Goal: Ask a question: Seek information or help from site administrators or community

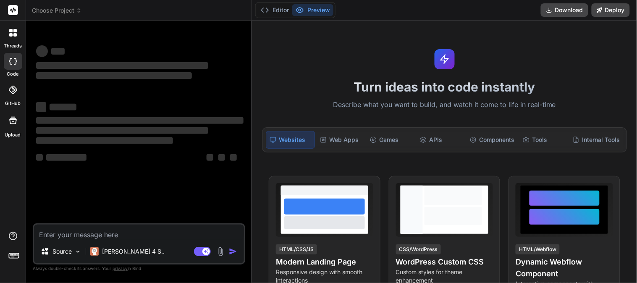
click at [112, 237] on textarea at bounding box center [139, 232] width 210 height 15
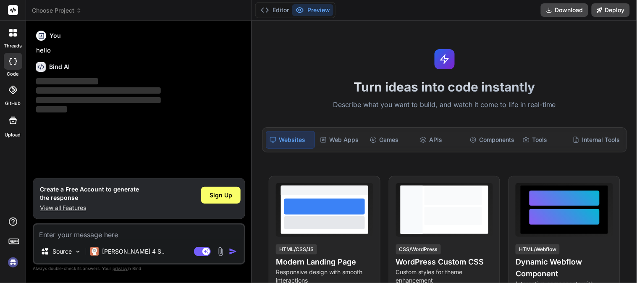
type textarea "x"
type textarea "h"
type textarea "x"
type textarea "ho"
type textarea "x"
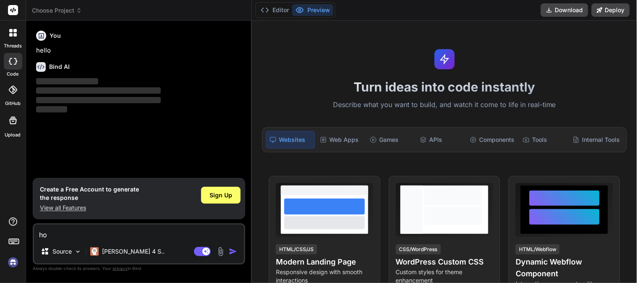
type textarea "how"
type textarea "x"
type textarea "how"
type textarea "x"
type textarea "how t"
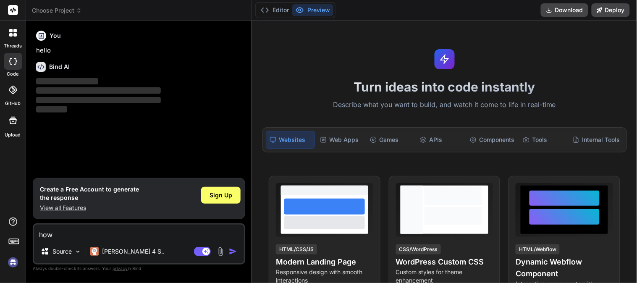
type textarea "x"
type textarea "how to"
type textarea "x"
type textarea "how to"
type textarea "x"
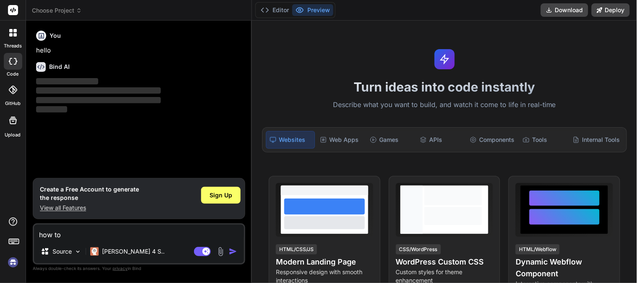
type textarea "how to c"
type textarea "x"
type textarea "how to cr"
type textarea "x"
type textarea "how to crea"
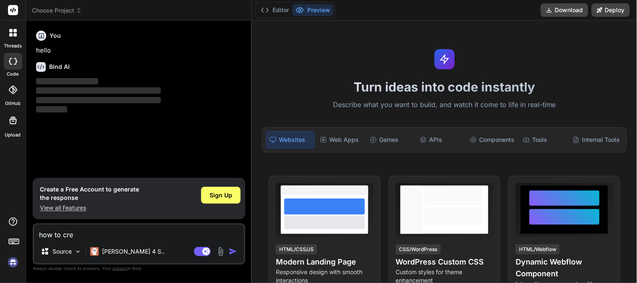
type textarea "x"
type textarea "how to creat"
type textarea "x"
type textarea "how to create"
type textarea "x"
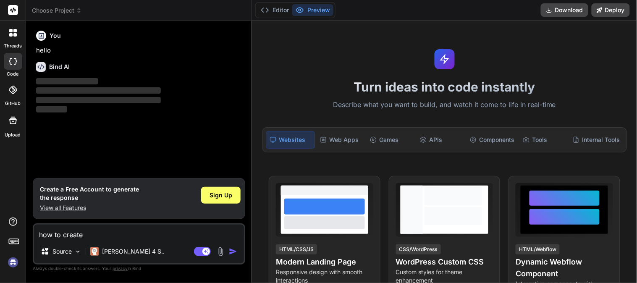
type textarea "how to create"
type textarea "x"
type textarea "how to create"
type textarea "x"
type textarea "how to create a"
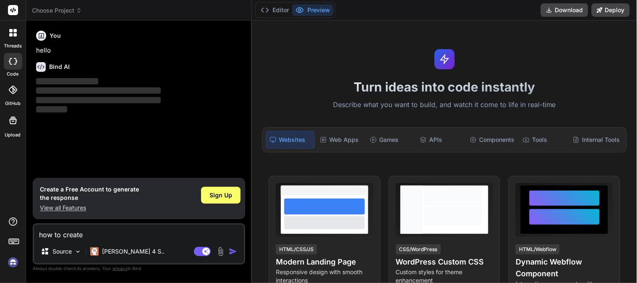
type textarea "x"
type textarea "how to create ab"
type textarea "x"
type textarea "how to create a"
type textarea "x"
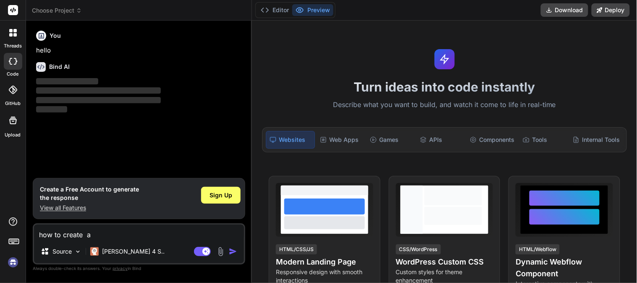
type textarea "how to create a"
type textarea "x"
type textarea "how to create a b"
type textarea "x"
type textarea "how to create a br"
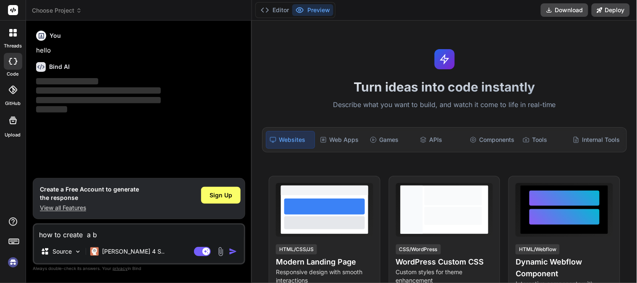
type textarea "x"
type textarea "how to create a bra"
type textarea "x"
type textarea "how to create a bran"
type textarea "x"
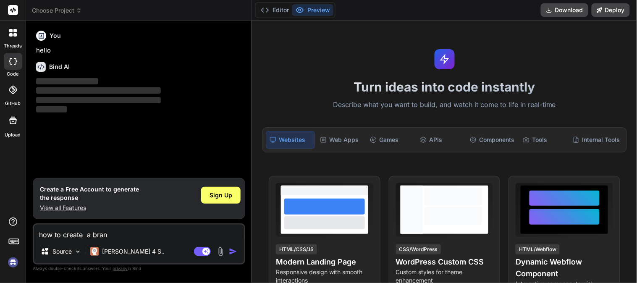
type textarea "how to create a branc"
type textarea "x"
type textarea "how to create a branch"
type textarea "x"
type textarea "how to create a branch"
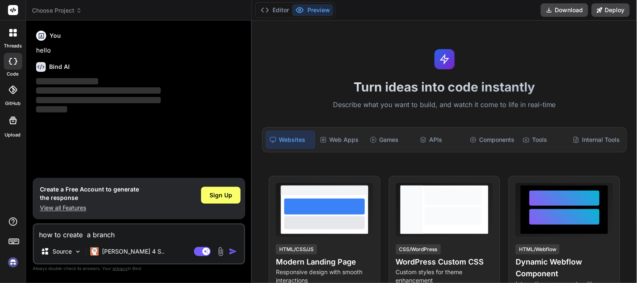
type textarea "x"
type textarea "how to create a branch i"
type textarea "x"
type textarea "how to create a branch in"
type textarea "x"
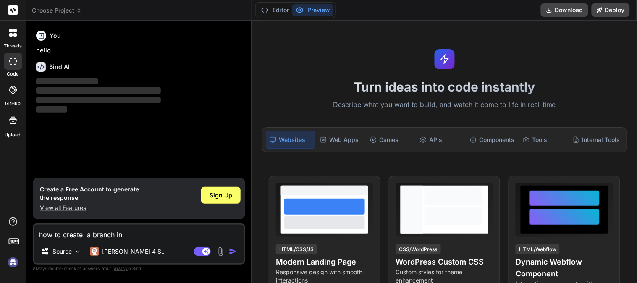
type textarea "how to create a branch in"
type textarea "x"
type textarea "how to create a branch in g"
type textarea "x"
type textarea "how to create a branch in gi"
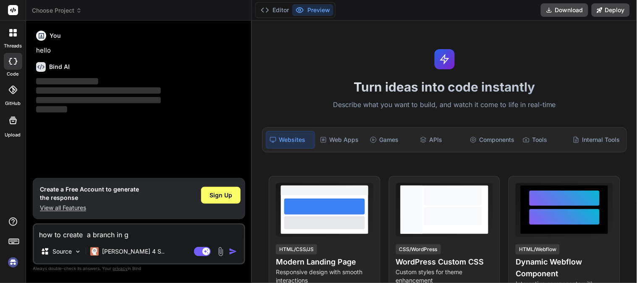
type textarea "x"
type textarea "how to create a branch in git"
type textarea "x"
type textarea "how to create a branch in [GEOGRAPHIC_DATA]"
type textarea "x"
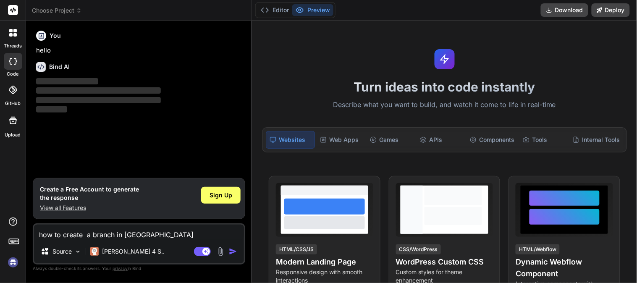
type textarea "how to create a branch in githu"
type textarea "x"
type textarea "how to create a branch in github"
type textarea "x"
type textarea "how to create a branch in github"
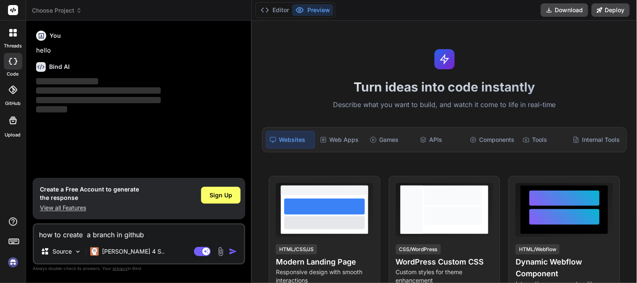
click at [171, 136] on div "You hello Bind AI ‌ ‌ ‌ ‌" at bounding box center [139, 102] width 211 height 151
click at [232, 250] on img "button" at bounding box center [233, 251] width 8 height 8
